Goal: Task Accomplishment & Management: Use online tool/utility

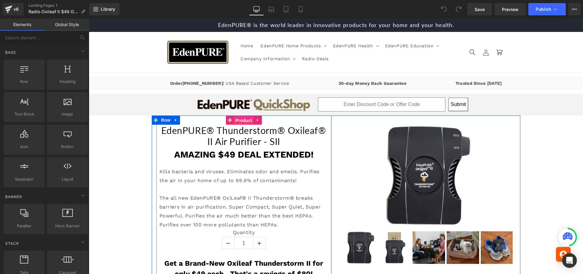
click at [240, 120] on span "Product" at bounding box center [244, 120] width 20 height 9
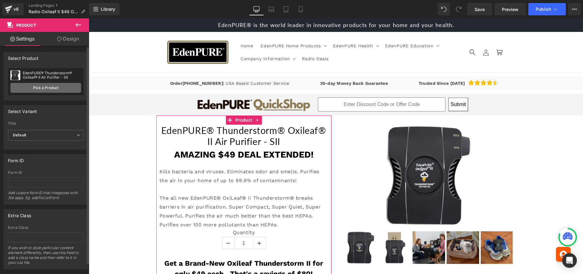
click at [49, 87] on link "Pick a Product" at bounding box center [45, 88] width 71 height 10
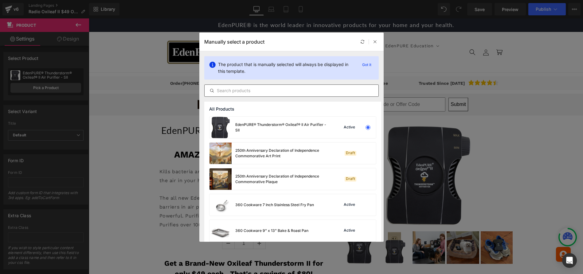
click at [231, 89] on input "text" at bounding box center [292, 90] width 174 height 7
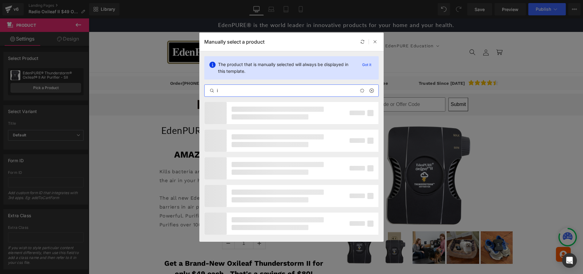
type input "ii"
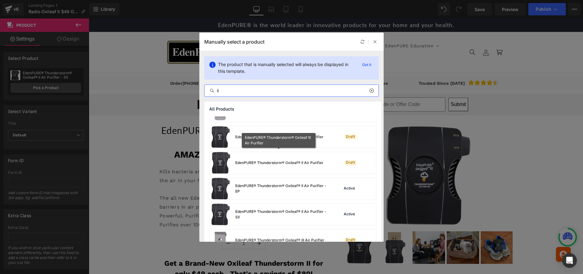
scroll to position [43, 0]
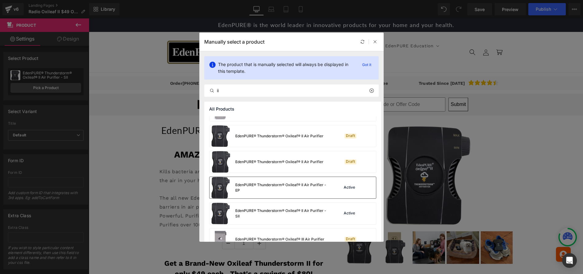
click at [291, 193] on div "EdenPURE® Thunderstorm® Oxileaf® II Air Purifier - EP" at bounding box center [281, 187] width 92 height 11
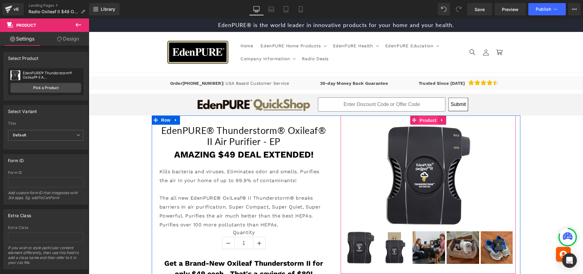
click at [425, 119] on span "Product" at bounding box center [428, 120] width 20 height 9
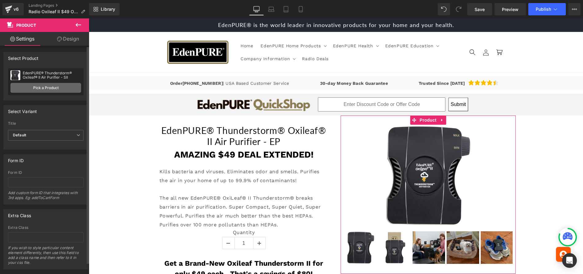
click at [44, 88] on link "Pick a Product" at bounding box center [45, 88] width 71 height 10
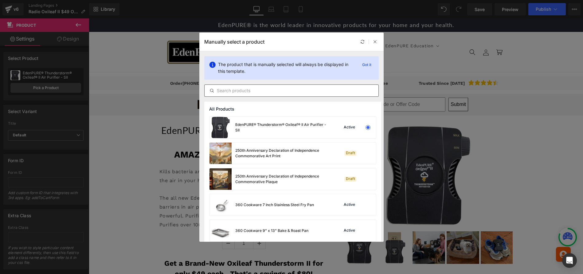
click at [280, 91] on input "text" at bounding box center [292, 90] width 174 height 7
type input "ii"
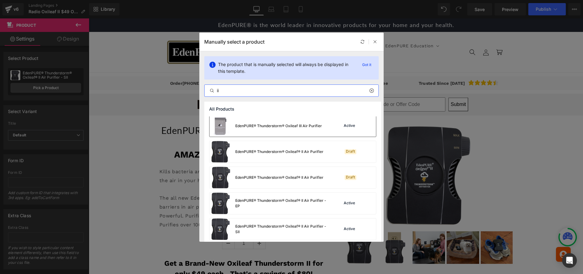
scroll to position [31, 0]
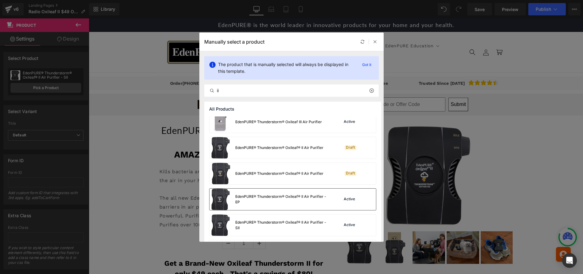
click at [311, 197] on div "EdenPURE® Thunderstorm® Oxileaf® II Air Purifier - EP" at bounding box center [281, 199] width 92 height 11
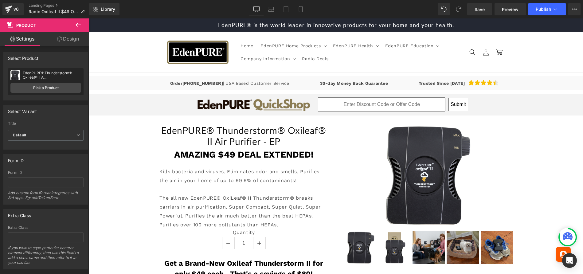
click at [119, 225] on div "EdenPURE® Thunderstorm® Oxileaf® II Air Purifier - EP (P) Title AMAZING $49 DEA…" at bounding box center [336, 261] width 494 height 293
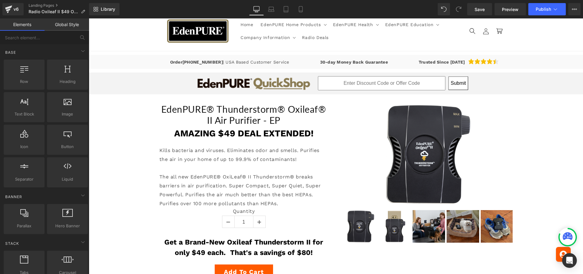
scroll to position [19, 0]
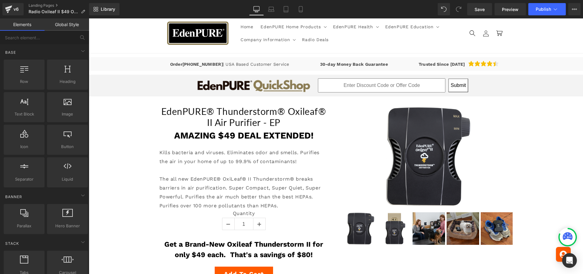
click at [490, 2] on div "Library Desktop Desktop Laptop Tablet Mobile Save Preview Publish Scheduled Vie…" at bounding box center [336, 9] width 494 height 18
click at [484, 9] on span "Save" at bounding box center [479, 9] width 10 height 6
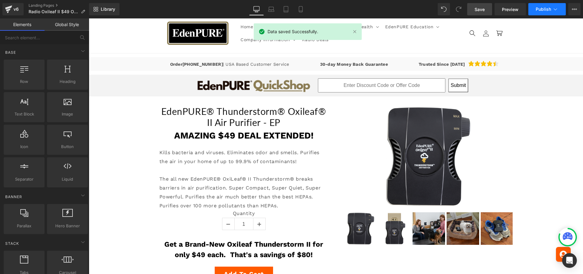
click at [543, 7] on span "Publish" at bounding box center [543, 9] width 15 height 5
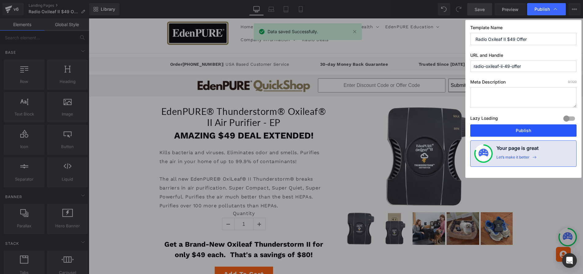
click at [536, 130] on button "Publish" at bounding box center [523, 130] width 106 height 12
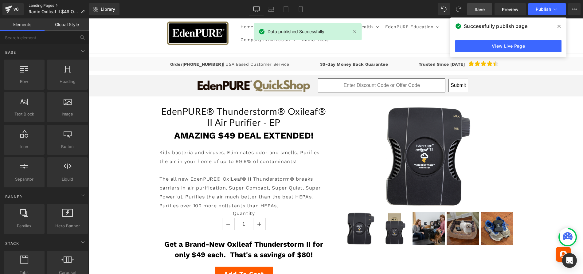
click at [37, 5] on link "Landing Pages" at bounding box center [59, 5] width 61 height 5
